Goal: Navigation & Orientation: Find specific page/section

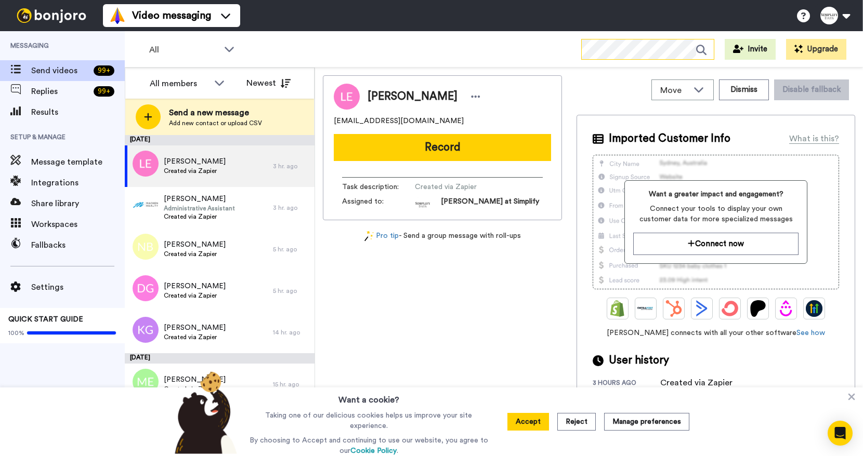
click at [699, 48] on icon at bounding box center [705, 49] width 18 height 21
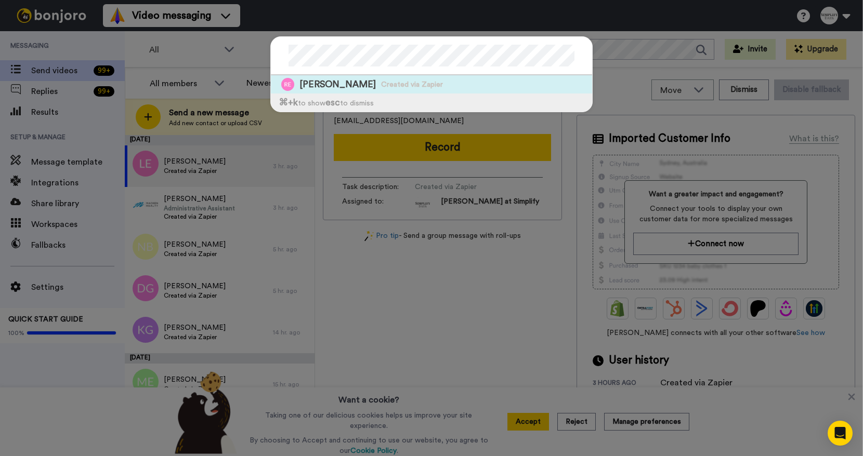
click at [326, 81] on span "[PERSON_NAME]" at bounding box center [337, 84] width 76 height 13
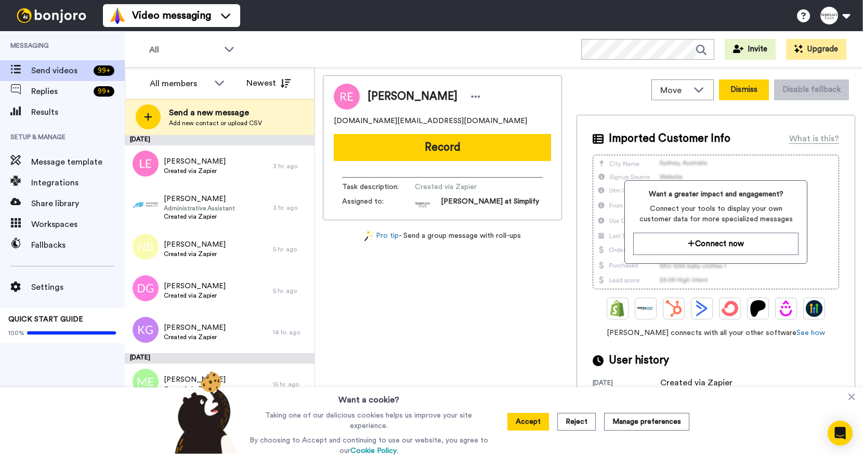
click at [740, 91] on button "Dismiss" at bounding box center [744, 90] width 50 height 21
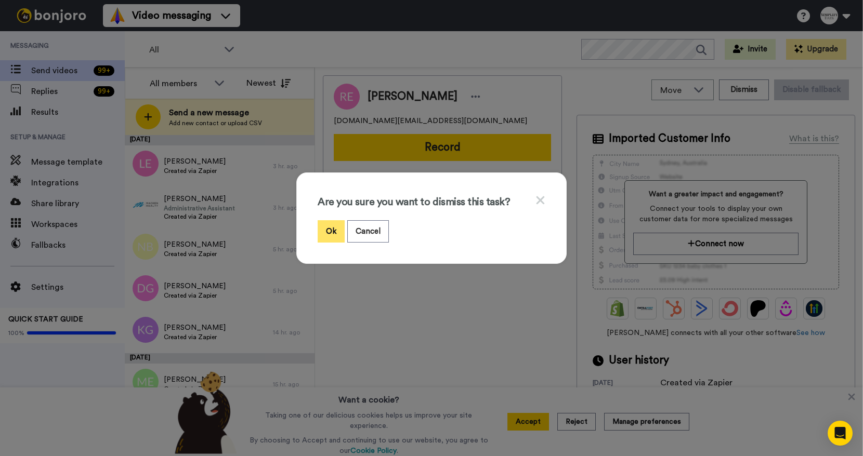
click at [329, 231] on button "Ok" at bounding box center [331, 231] width 27 height 22
